Goal: Information Seeking & Learning: Learn about a topic

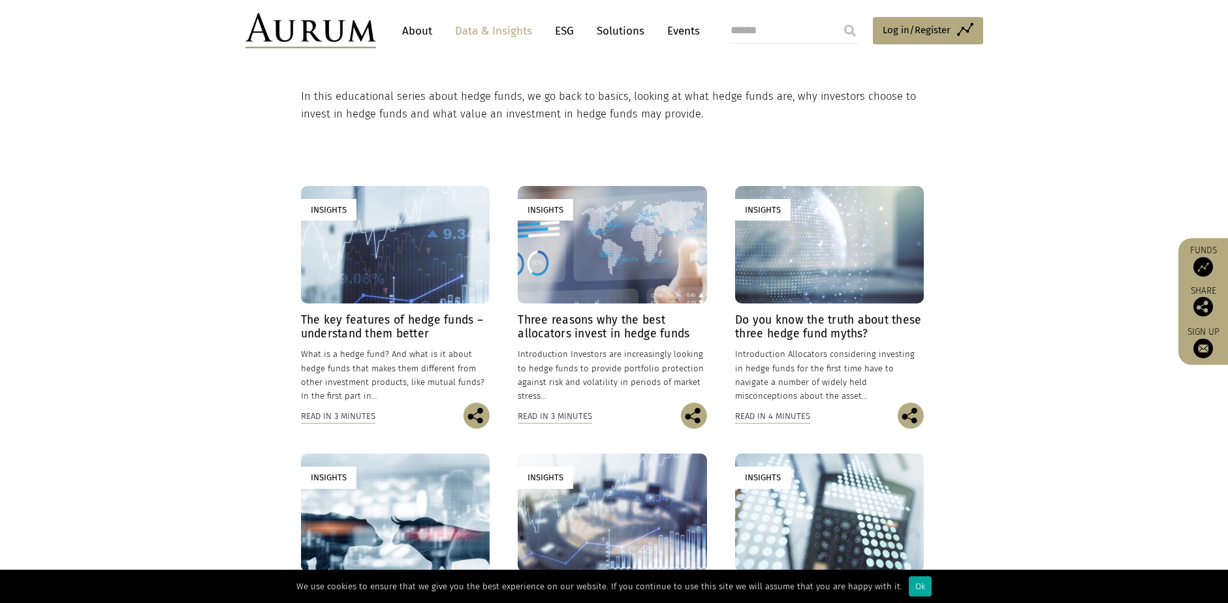
scroll to position [196, 0]
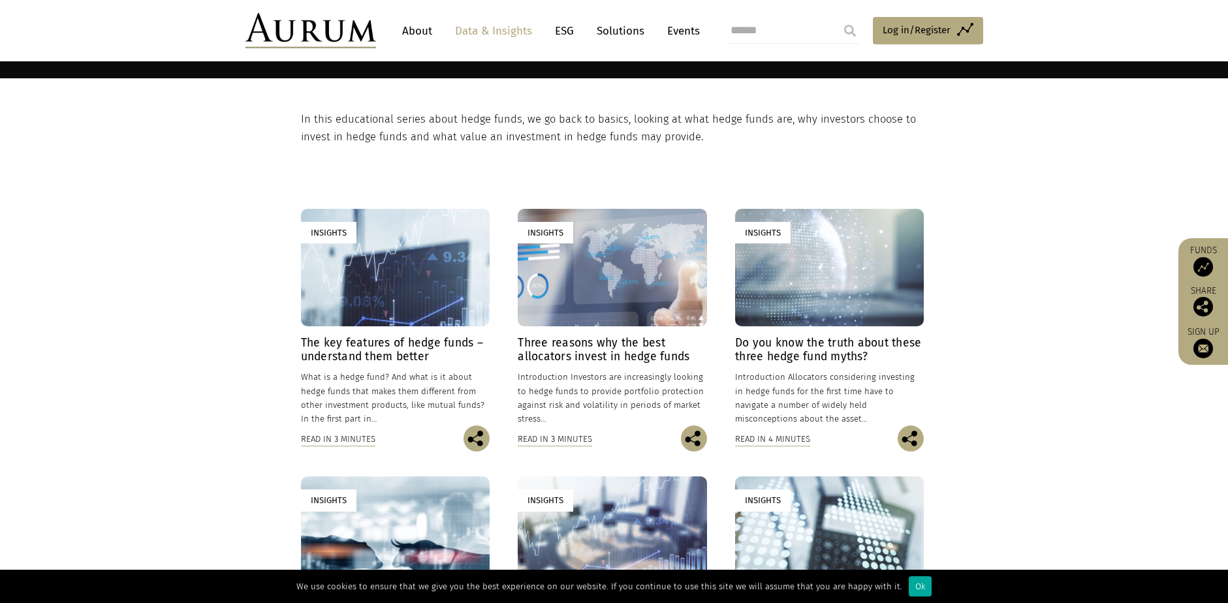
click at [332, 438] on div "Read in 3 minutes" at bounding box center [338, 439] width 74 height 14
click at [479, 439] on img at bounding box center [477, 439] width 26 height 26
click at [397, 346] on h4 "The key features of hedge funds – understand them better" at bounding box center [395, 349] width 189 height 27
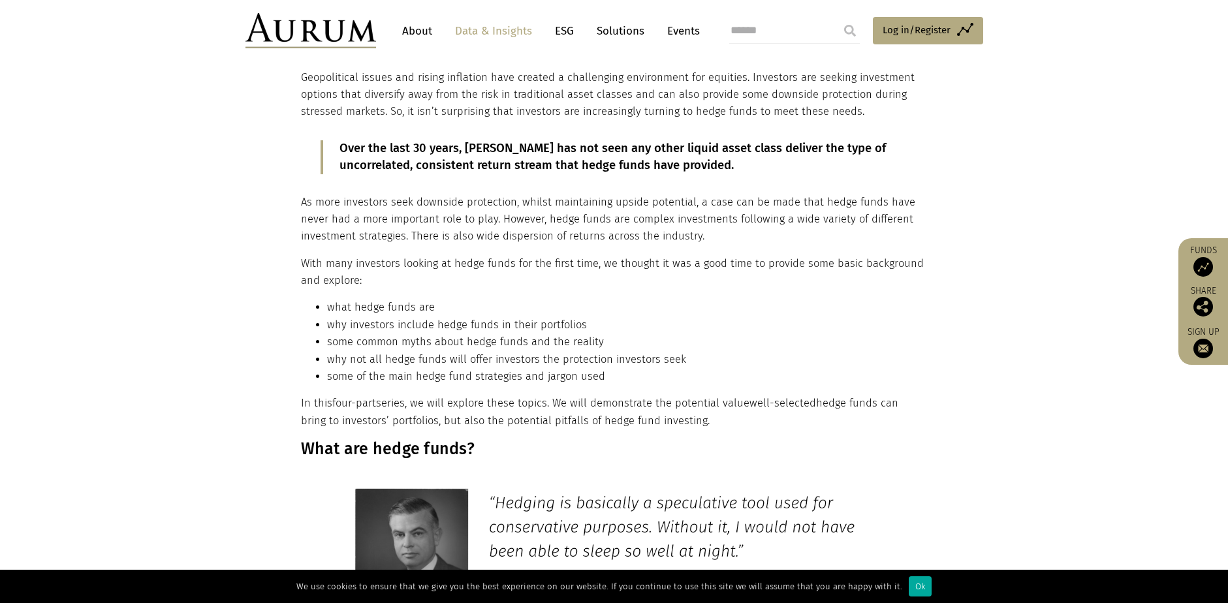
scroll to position [261, 0]
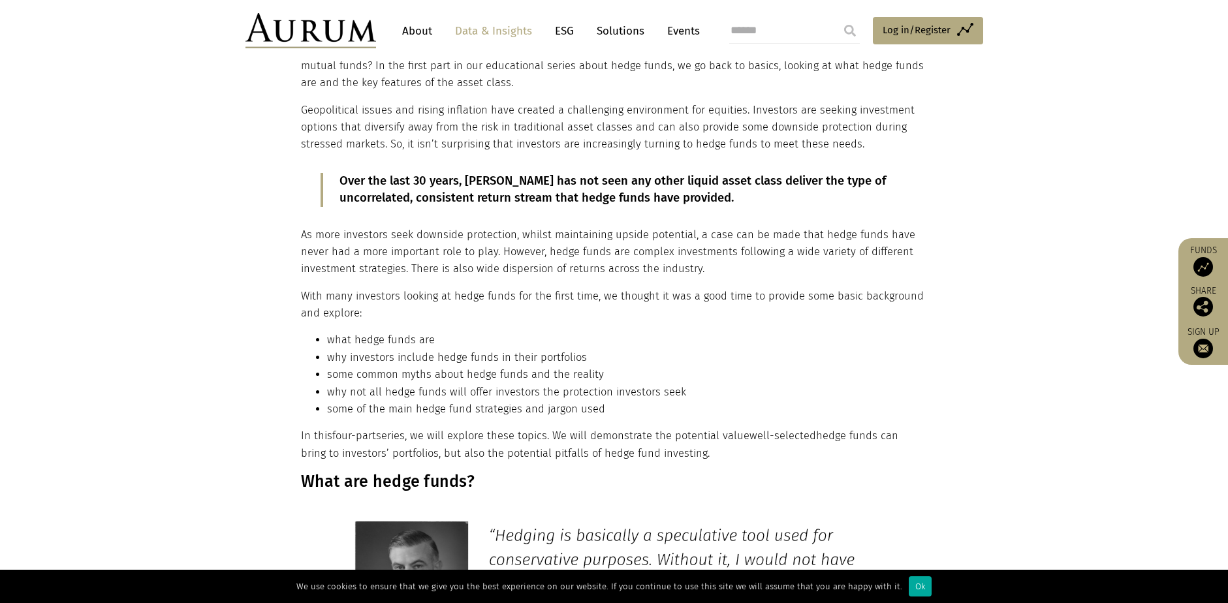
click at [532, 272] on p "As more investors seek downside protection, whilst maintaining upside potential…" at bounding box center [612, 253] width 623 height 52
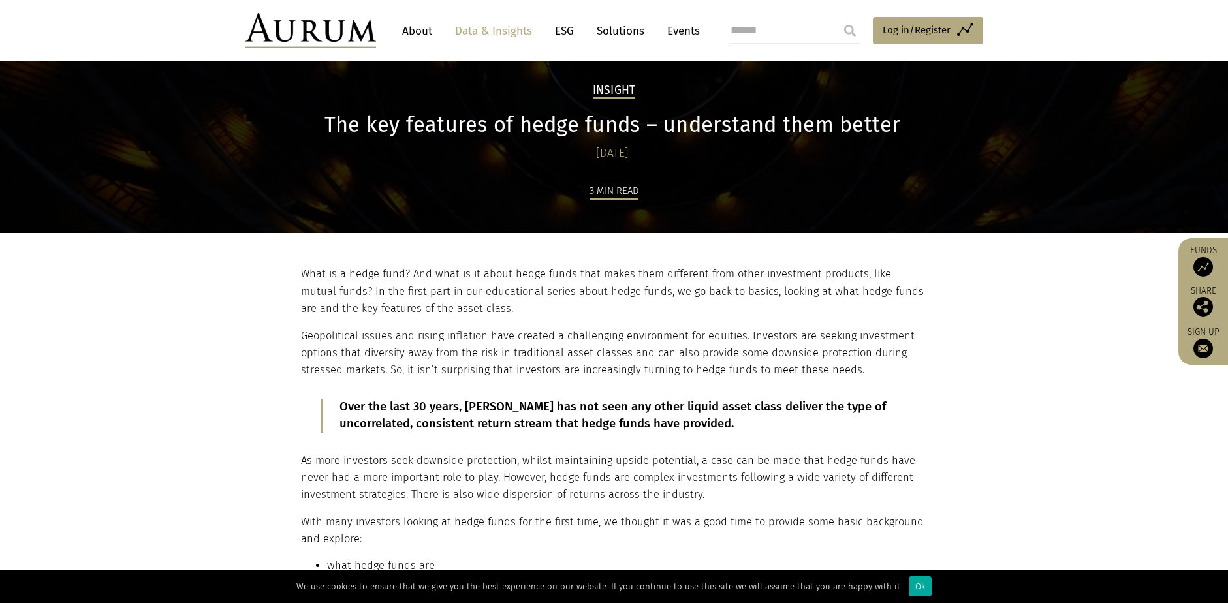
scroll to position [0, 0]
